Goal: Subscribe to service/newsletter

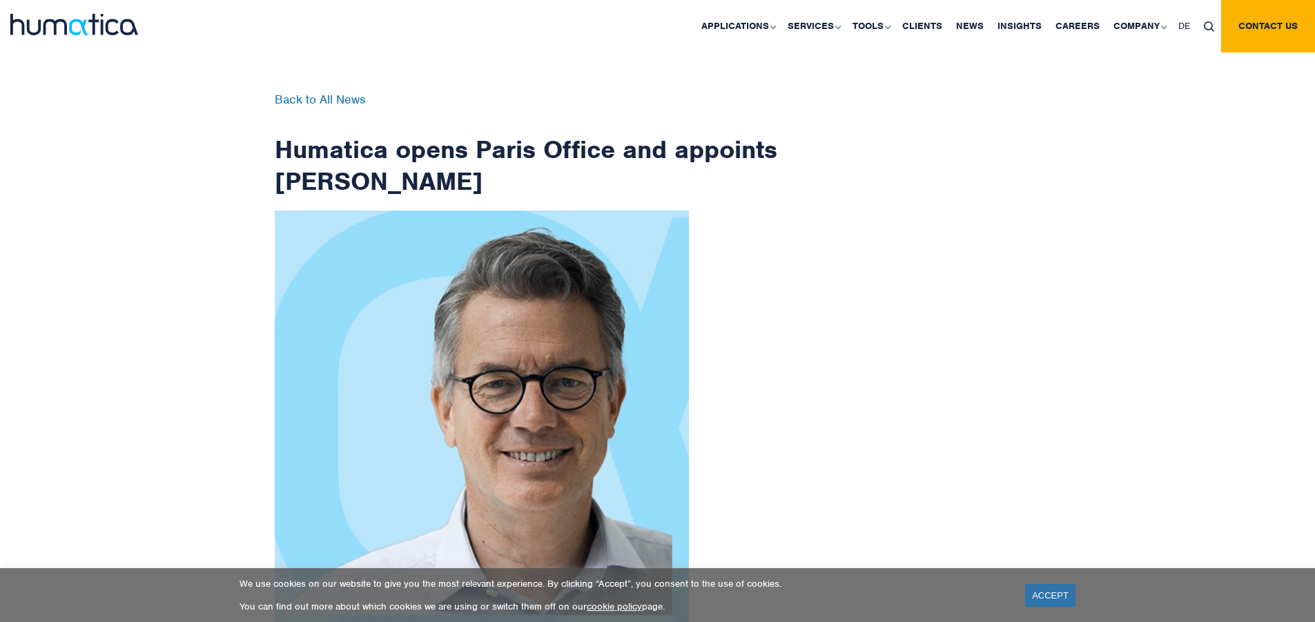
scroll to position [2202, 0]
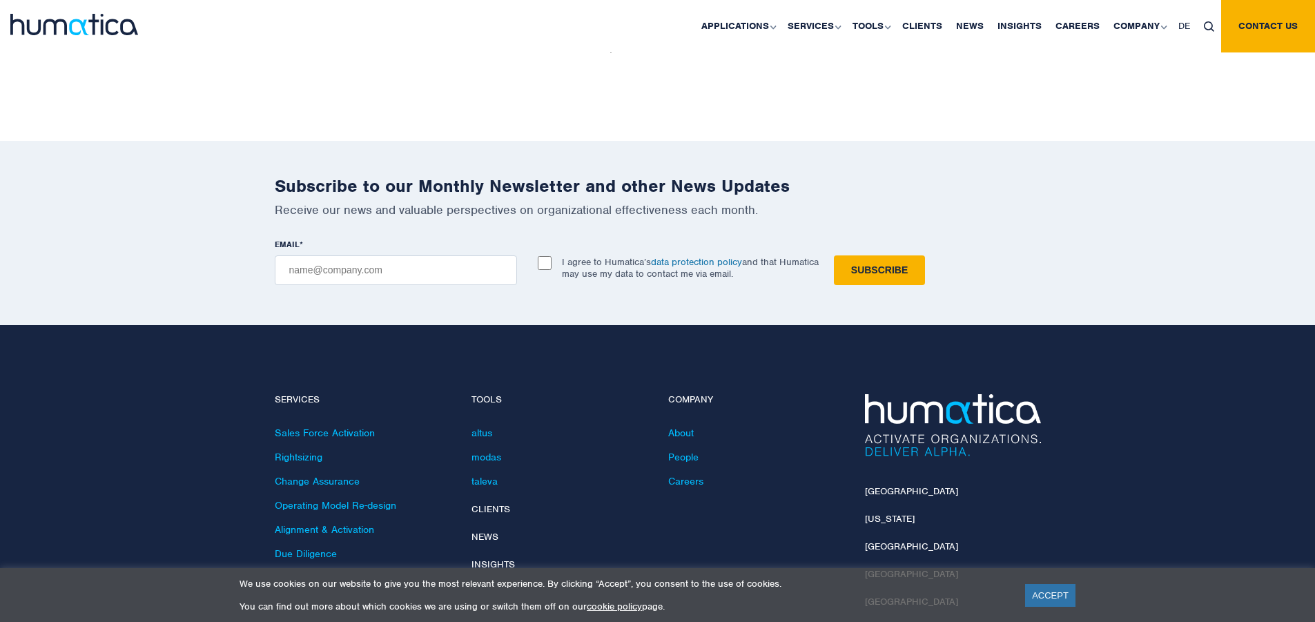
checkbox input "true"
type input "[EMAIL_ADDRESS][DOMAIN_NAME]"
click at [834, 255] on input "Subscribe" at bounding box center [879, 270] width 91 height 30
